Goal: Information Seeking & Learning: Learn about a topic

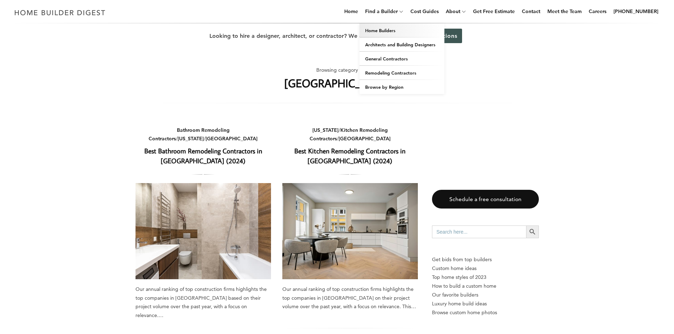
click at [389, 28] on link "Home Builders" at bounding box center [401, 30] width 85 height 14
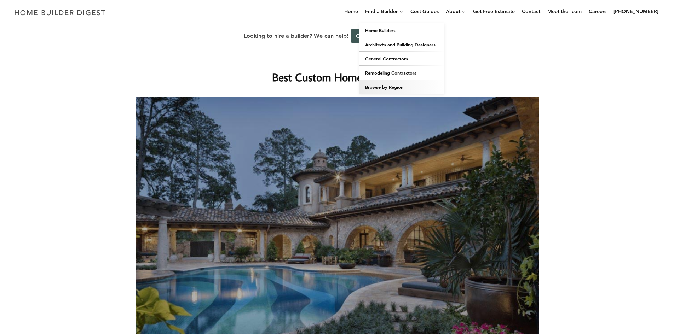
click at [392, 86] on link "Browse by Region" at bounding box center [401, 87] width 85 height 14
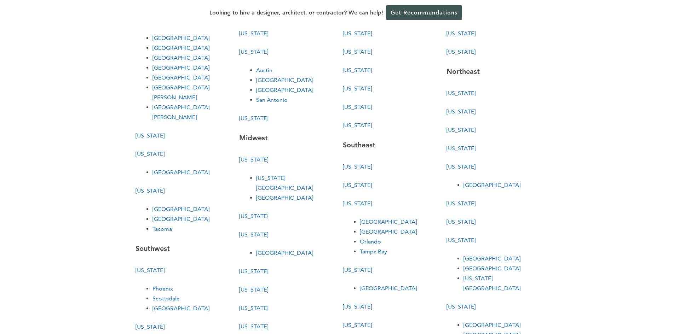
scroll to position [106, 0]
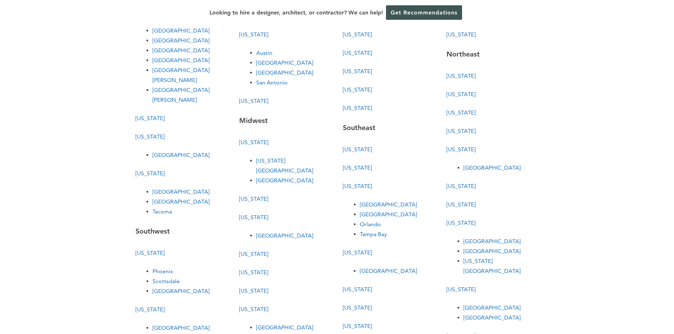
click at [367, 272] on link "[GEOGRAPHIC_DATA]" at bounding box center [388, 271] width 57 height 7
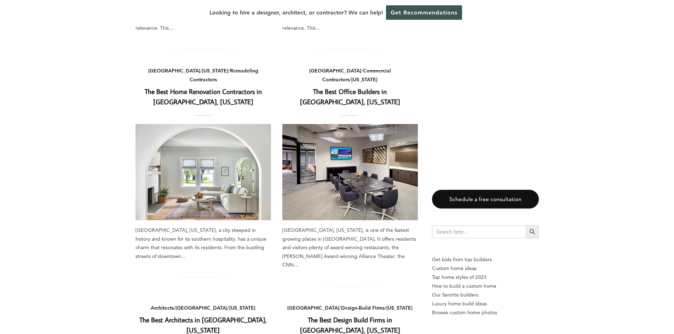
scroll to position [813, 0]
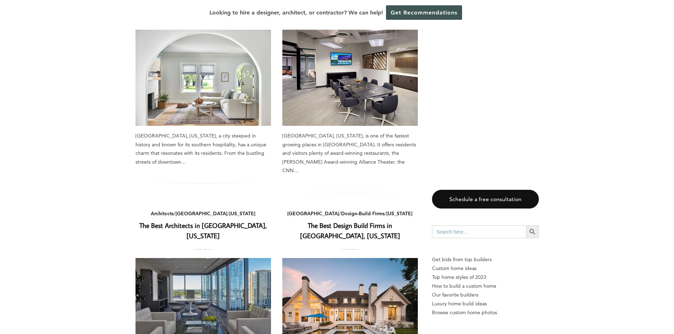
click at [333, 258] on img at bounding box center [349, 306] width 135 height 96
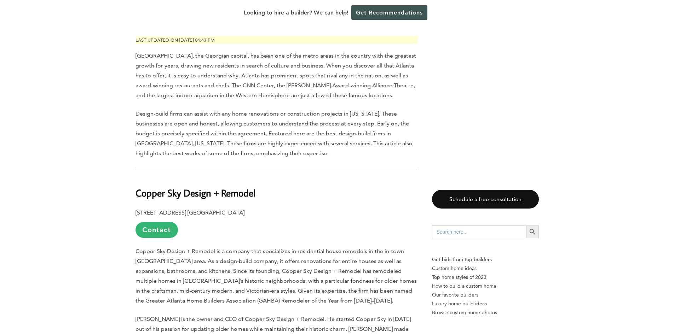
scroll to position [354, 0]
drag, startPoint x: 134, startPoint y: 173, endPoint x: 209, endPoint y: 172, distance: 75.3
copy b "Copper Sky Design"
drag, startPoint x: 134, startPoint y: 195, endPoint x: 254, endPoint y: 199, distance: 120.6
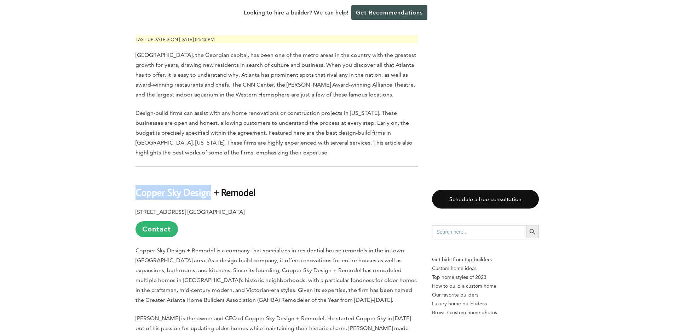
copy b "1155 Zonolite Rd. Suite A2, Atlanta, GA 30306"
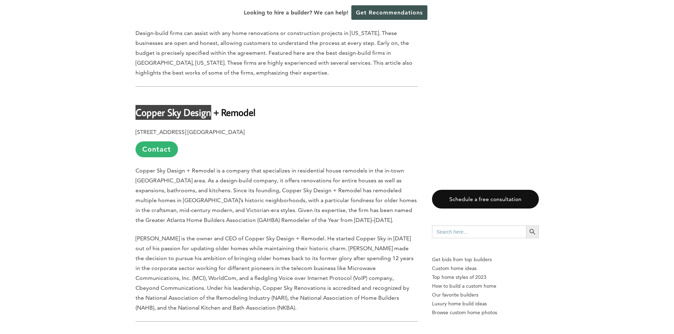
scroll to position [424, 0]
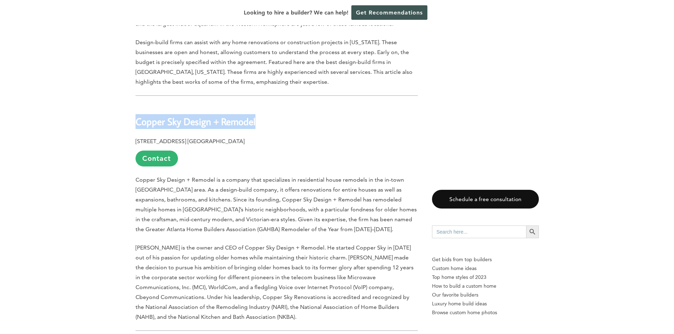
drag, startPoint x: 260, startPoint y: 104, endPoint x: 133, endPoint y: 103, distance: 127.3
copy b "Copper Sky Design + Remodel"
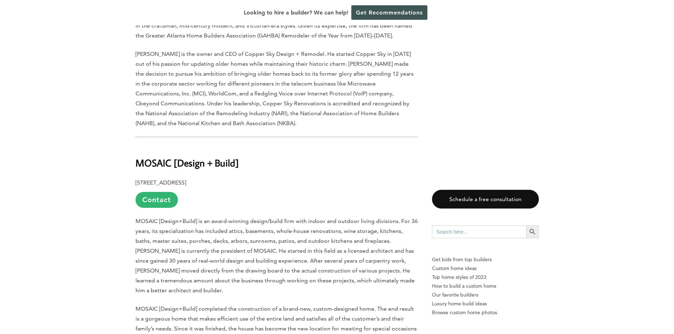
scroll to position [636, 0]
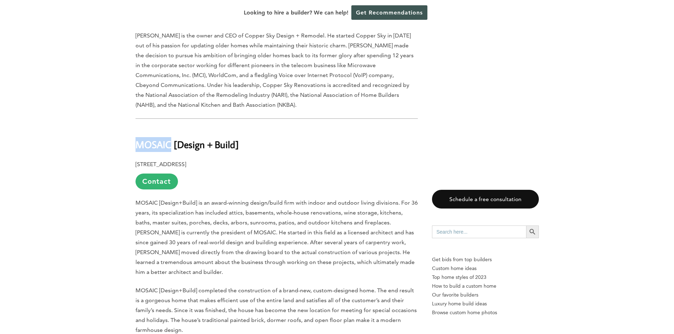
drag, startPoint x: 136, startPoint y: 130, endPoint x: 170, endPoint y: 129, distance: 34.0
click at [170, 138] on b "MOSAIC [Design + Build]" at bounding box center [186, 144] width 103 height 12
copy b "MOSAIC"
click at [243, 127] on h2 "MOSAIC [Design + Build]" at bounding box center [276, 139] width 282 height 24
drag, startPoint x: 242, startPoint y: 126, endPoint x: 135, endPoint y: 125, distance: 107.5
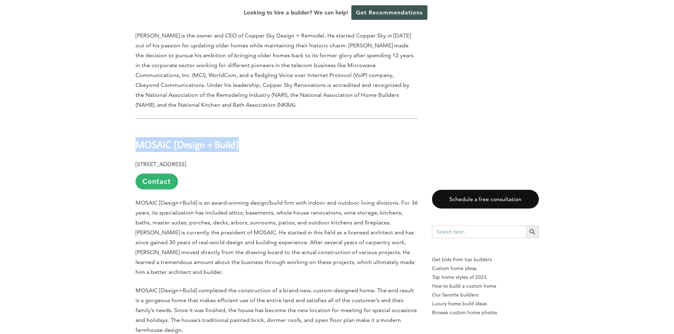
copy b "MOSAIC [Design + Build]"
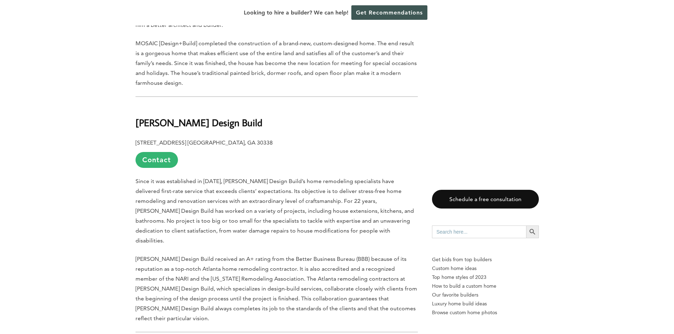
scroll to position [884, 0]
drag, startPoint x: 135, startPoint y: 98, endPoint x: 219, endPoint y: 99, distance: 83.5
click at [219, 105] on h2 "Ponce Design Build" at bounding box center [276, 117] width 282 height 24
copy b "Ponce Design Build"
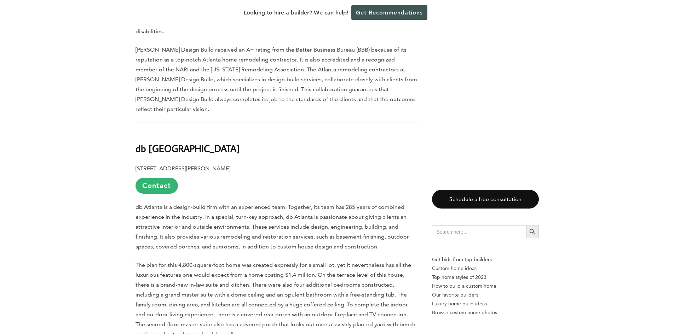
scroll to position [1080, 0]
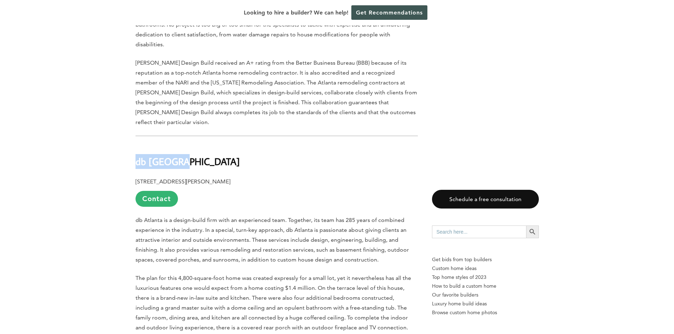
drag, startPoint x: 134, startPoint y: 119, endPoint x: 180, endPoint y: 117, distance: 46.3
copy b "db Atlanta"
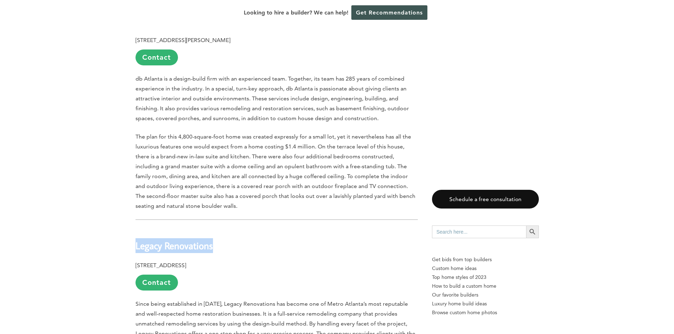
drag, startPoint x: 215, startPoint y: 198, endPoint x: 134, endPoint y: 199, distance: 80.6
click at [134, 199] on div "Last updated on March 27th, 2025 at 04:43 pm Atlanta, the Georgian capital, has…" at bounding box center [337, 273] width 426 height 2235
copy b "Legacy Renovations"
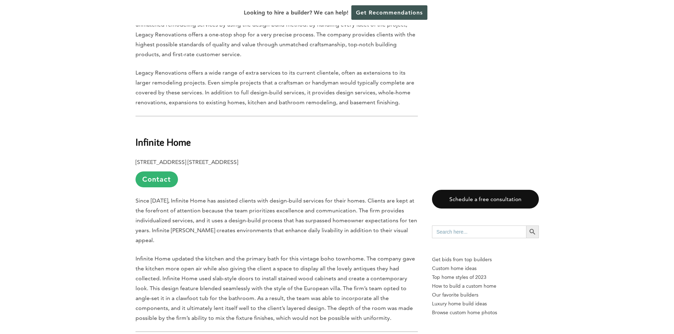
scroll to position [1540, 0]
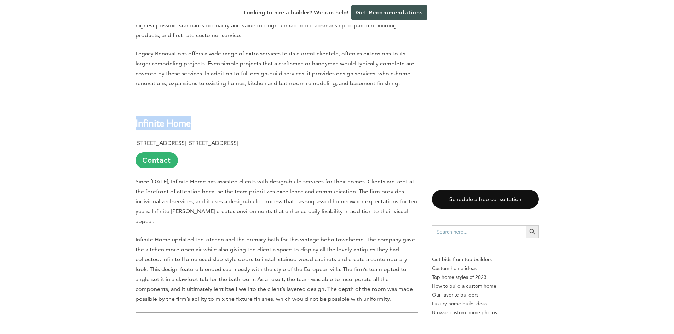
drag, startPoint x: 192, startPoint y: 78, endPoint x: 124, endPoint y: 77, distance: 67.9
copy b "Infinite Home"
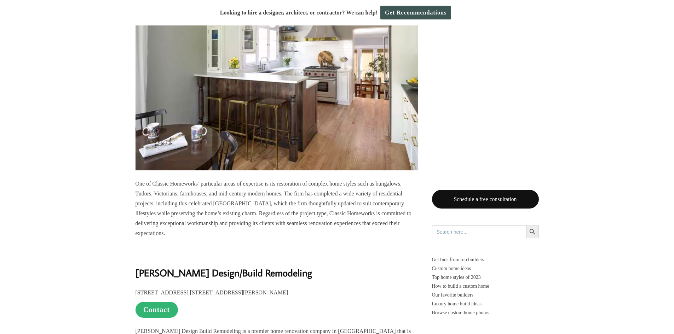
scroll to position [1713, 0]
